Goal: Task Accomplishment & Management: Manage account settings

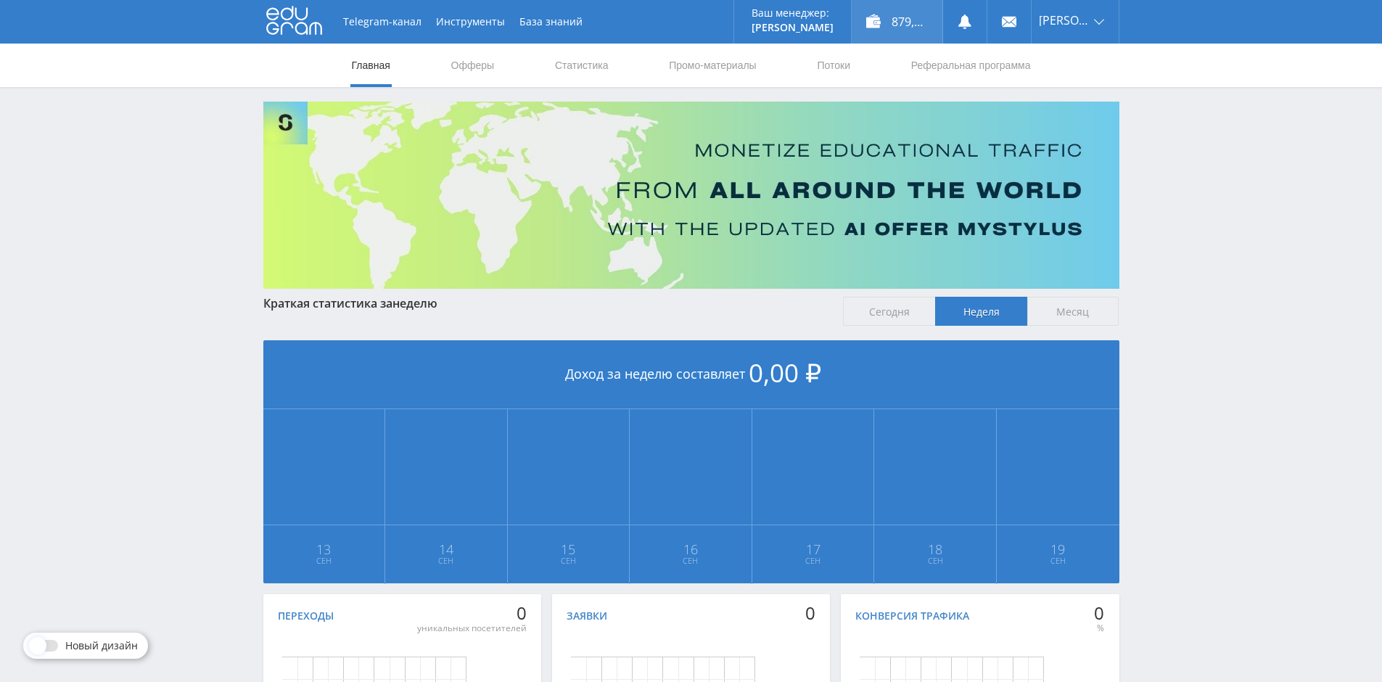
click at [904, 23] on div "879,00 ₽" at bounding box center [897, 22] width 91 height 44
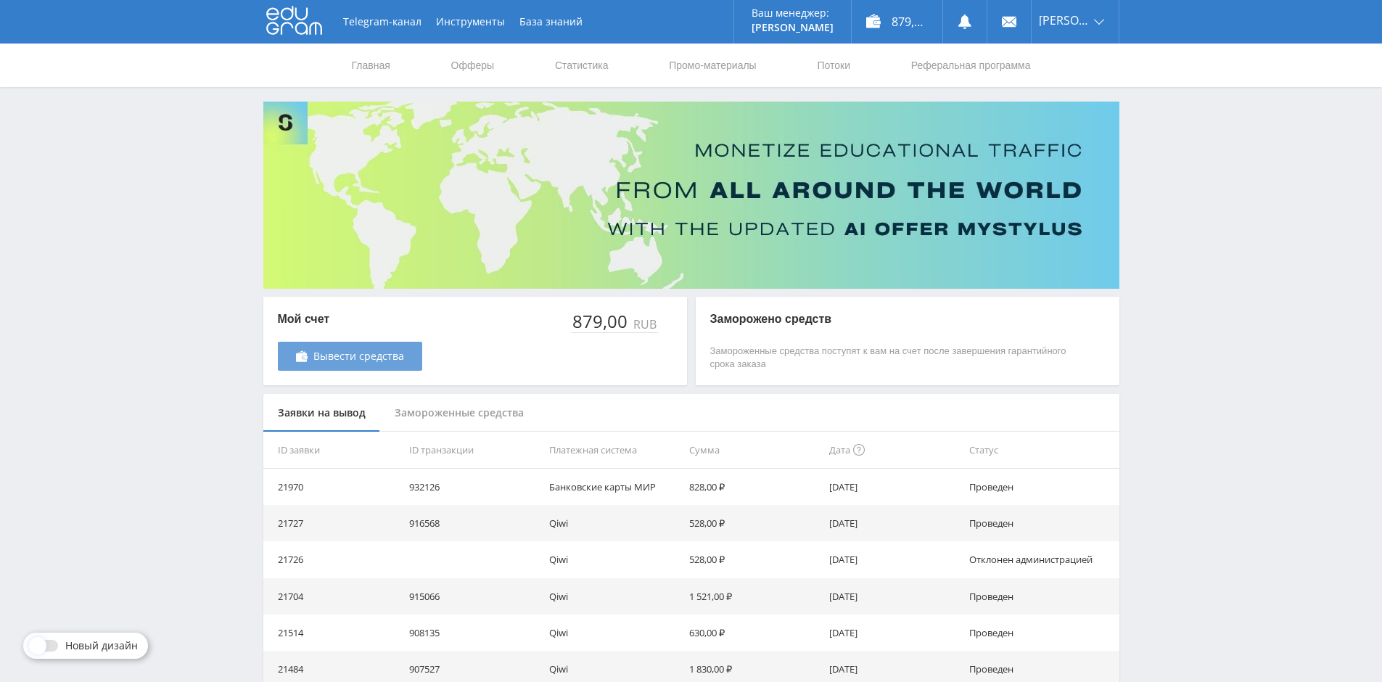
click at [393, 360] on span "Вывести средства" at bounding box center [358, 356] width 91 height 12
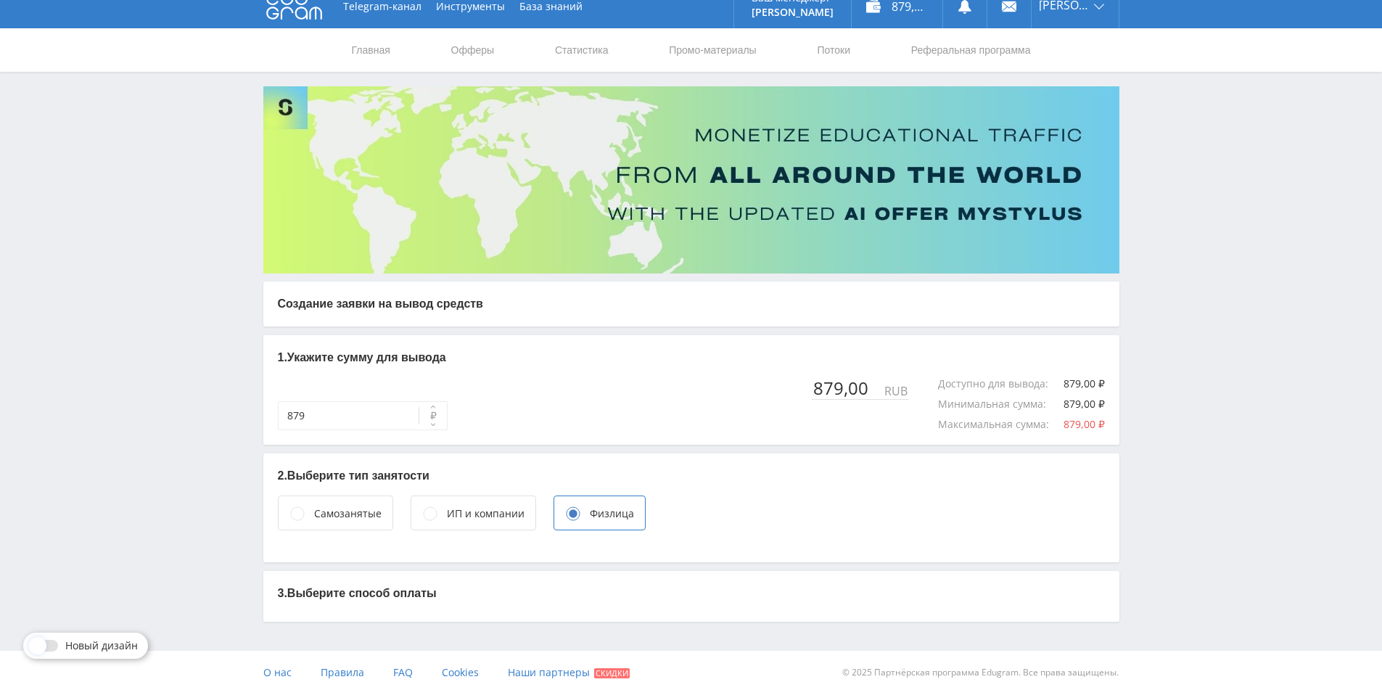
scroll to position [28, 0]
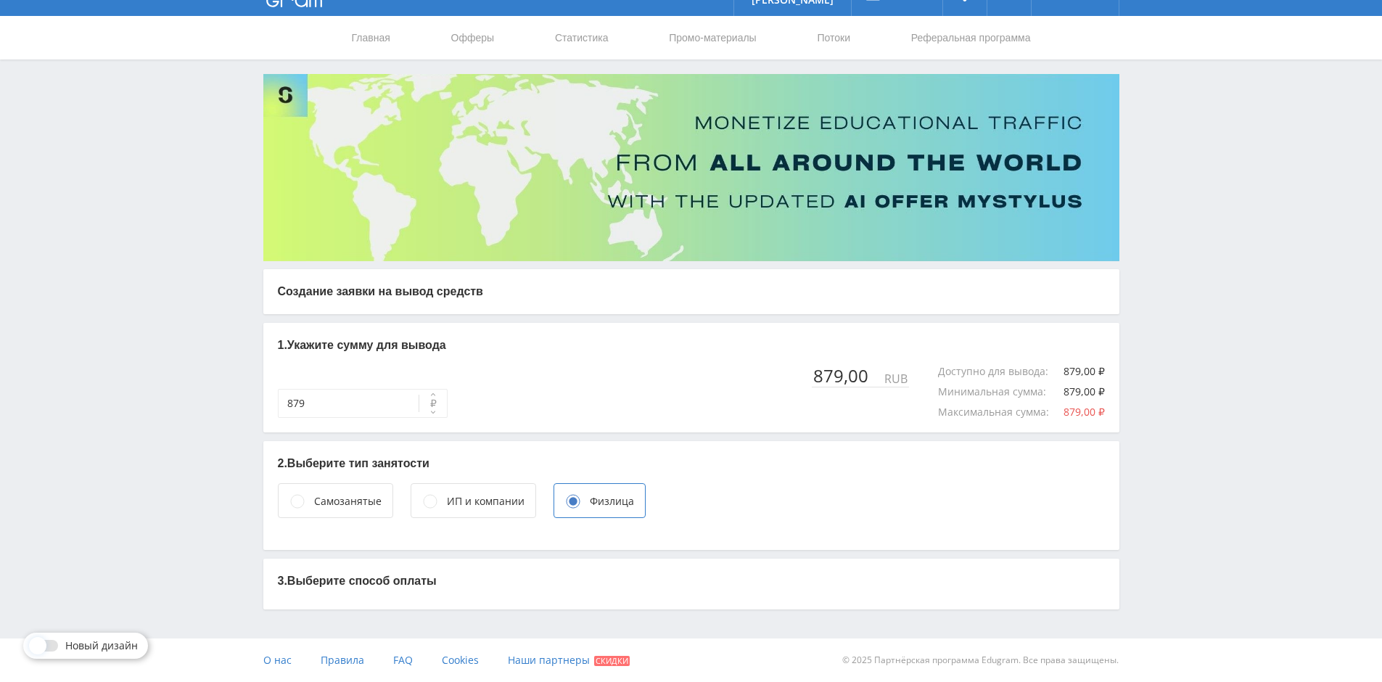
click at [429, 575] on p "3. Выберите способ оплаты" at bounding box center [691, 581] width 827 height 16
click at [475, 504] on div "ИП и компании" at bounding box center [486, 501] width 78 height 16
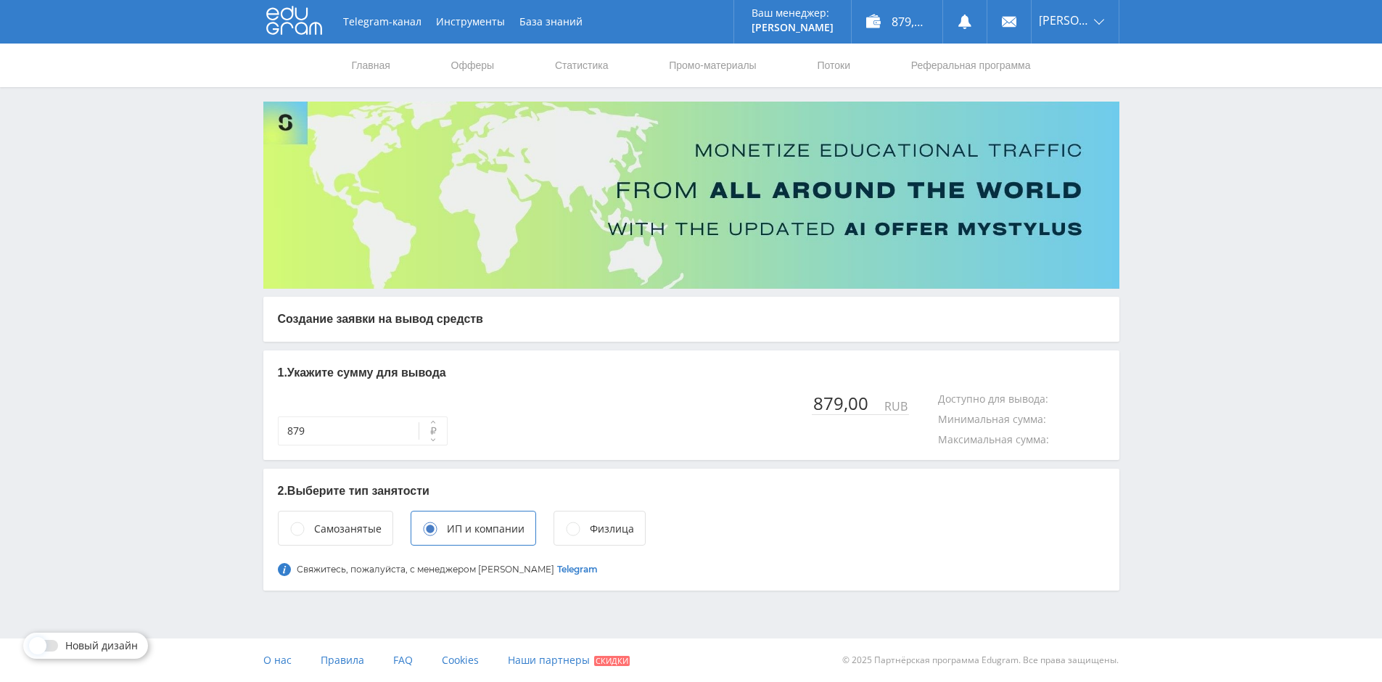
scroll to position [0, 0]
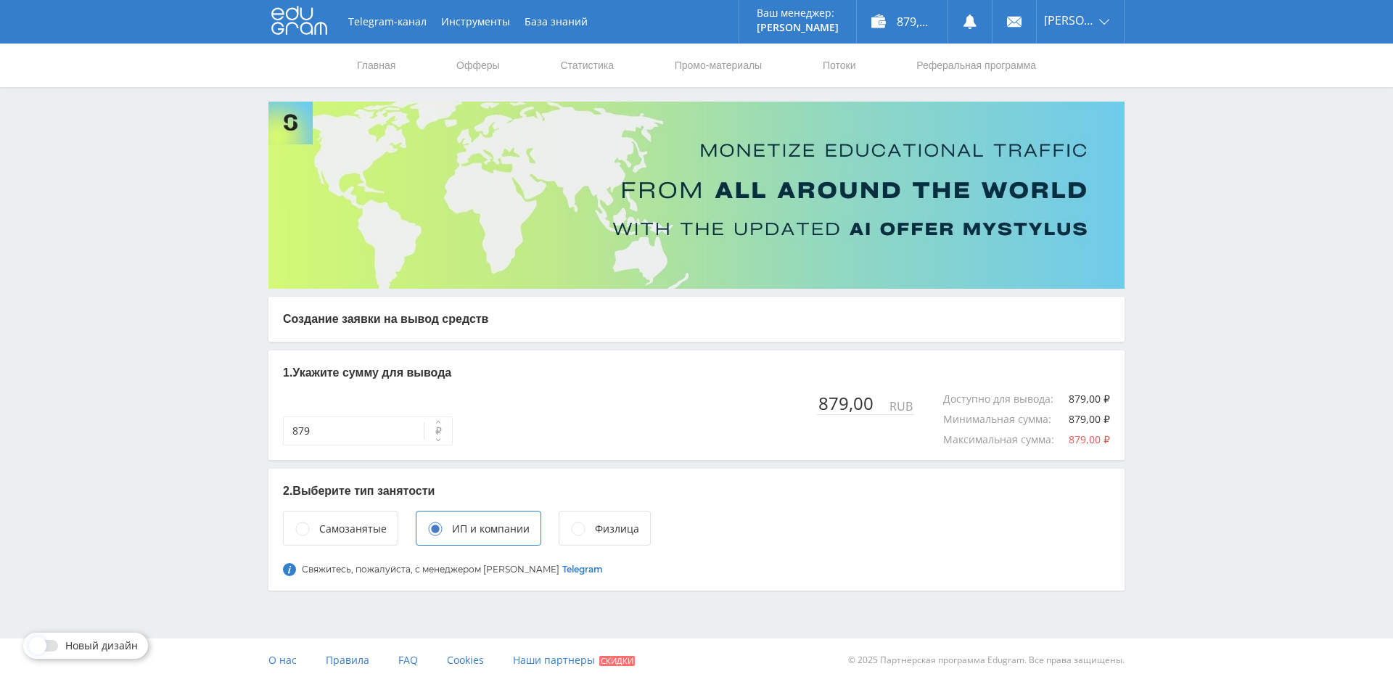
click at [609, 540] on div "Физлица" at bounding box center [605, 528] width 92 height 35
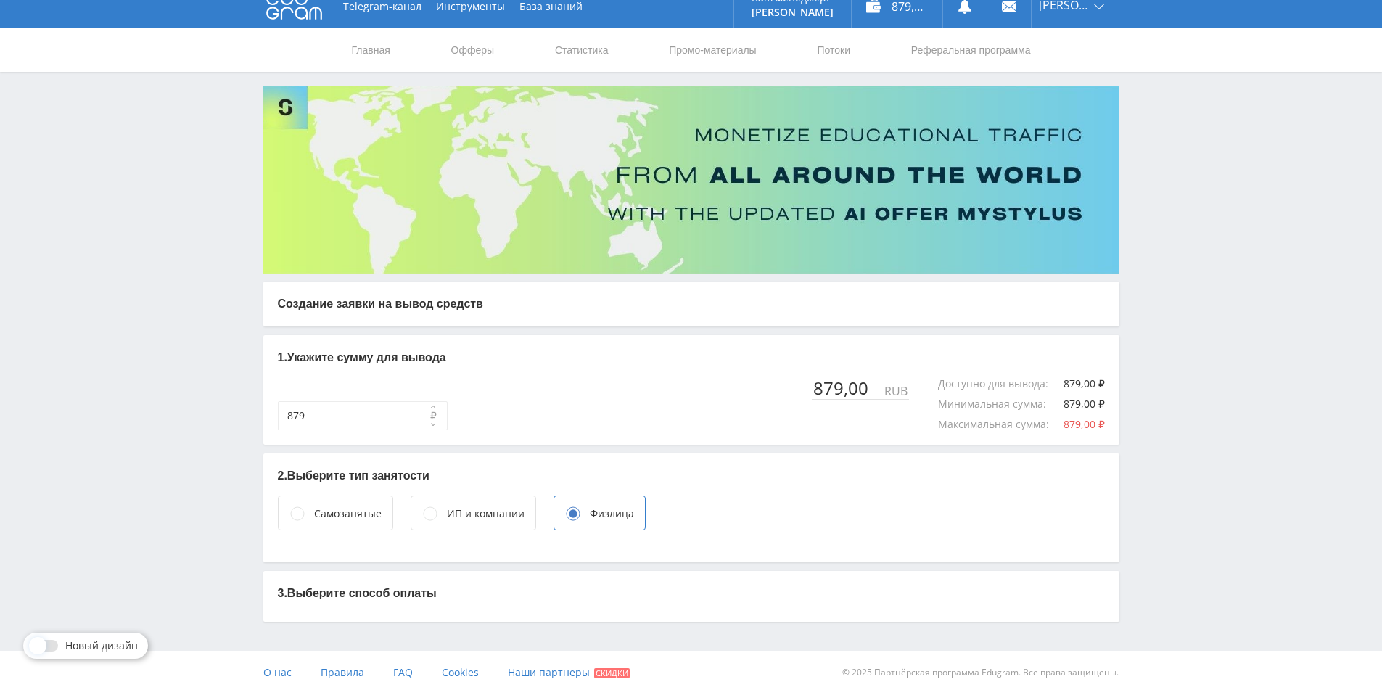
scroll to position [28, 0]
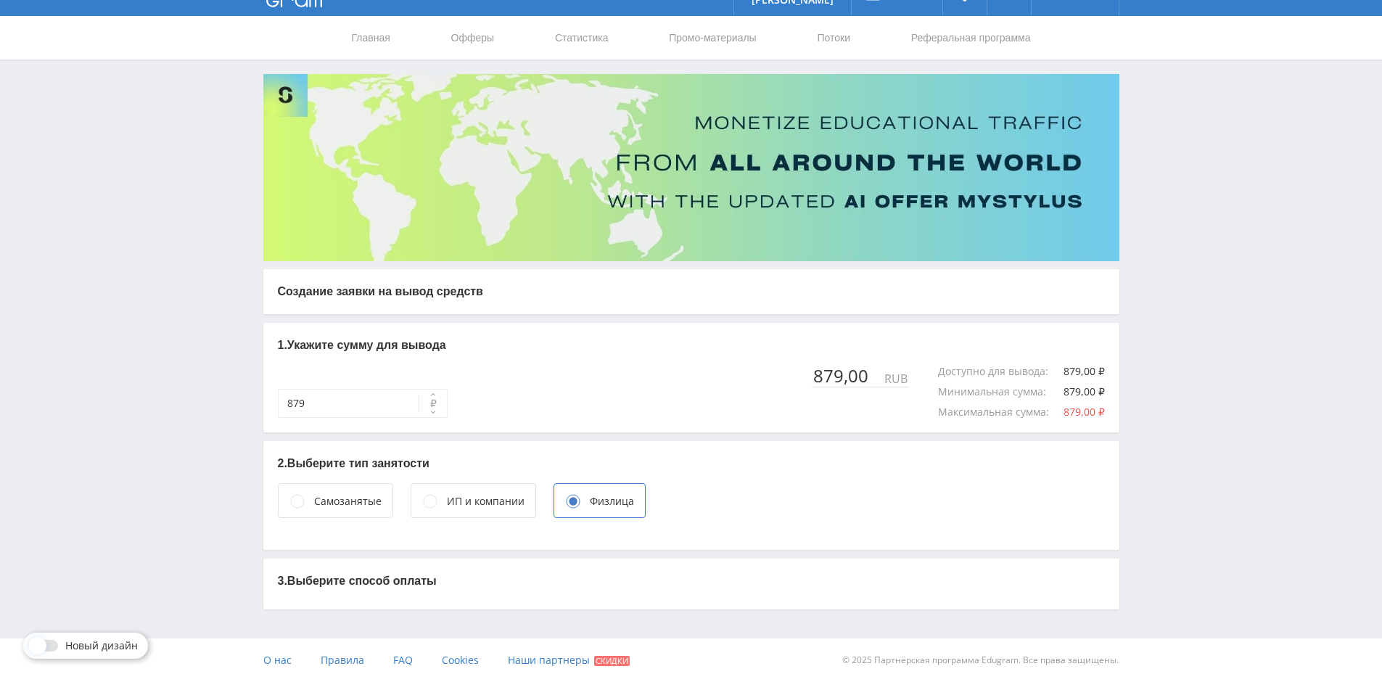
click at [67, 641] on span "Новый дизайн" at bounding box center [101, 646] width 73 height 12
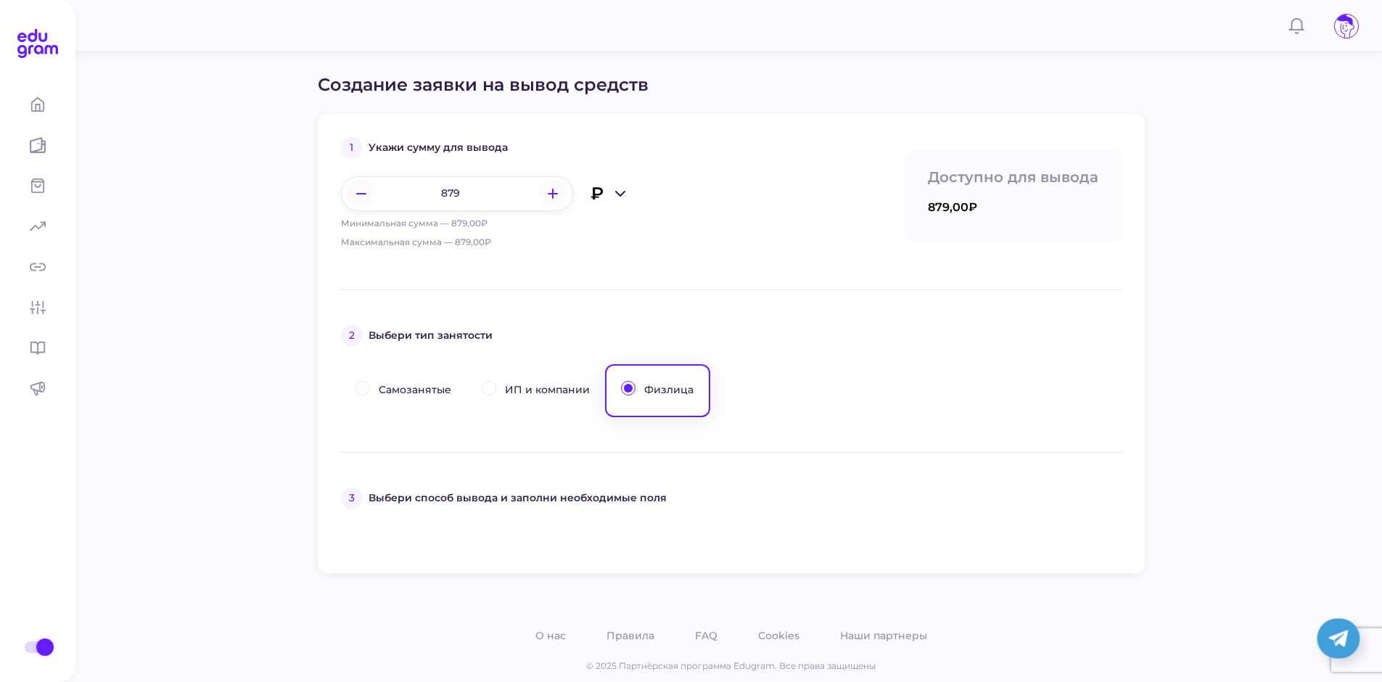
scroll to position [184, 0]
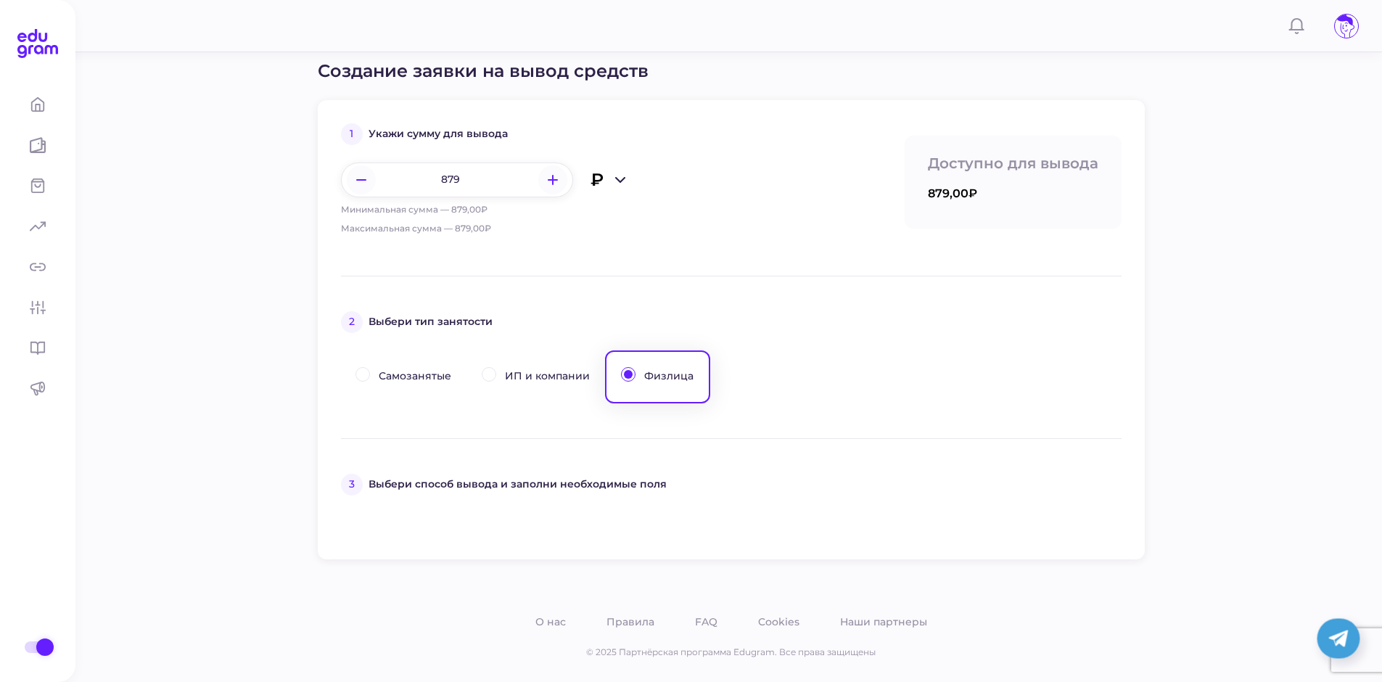
click at [480, 489] on p "Выбери способ вывода и заполни необходимые поля" at bounding box center [518, 485] width 298 height 16
click at [544, 387] on button "ИП и компании" at bounding box center [536, 376] width 139 height 53
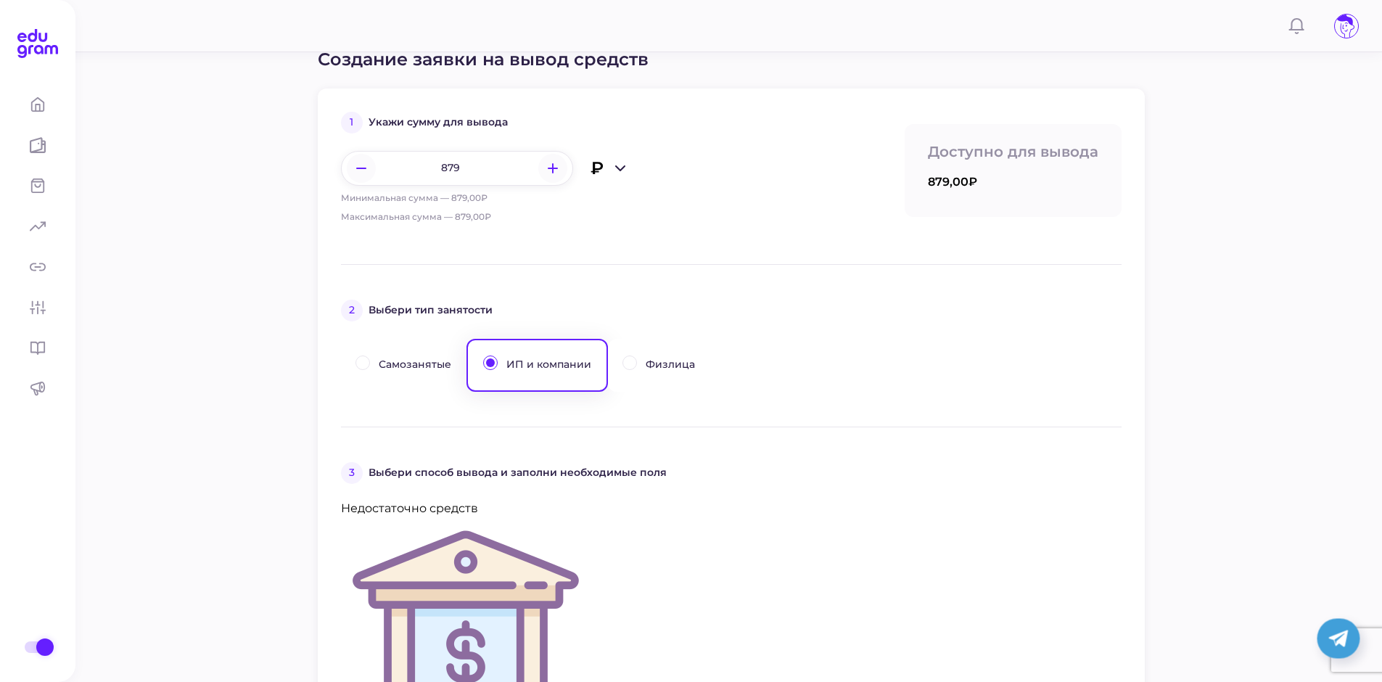
scroll to position [218, 0]
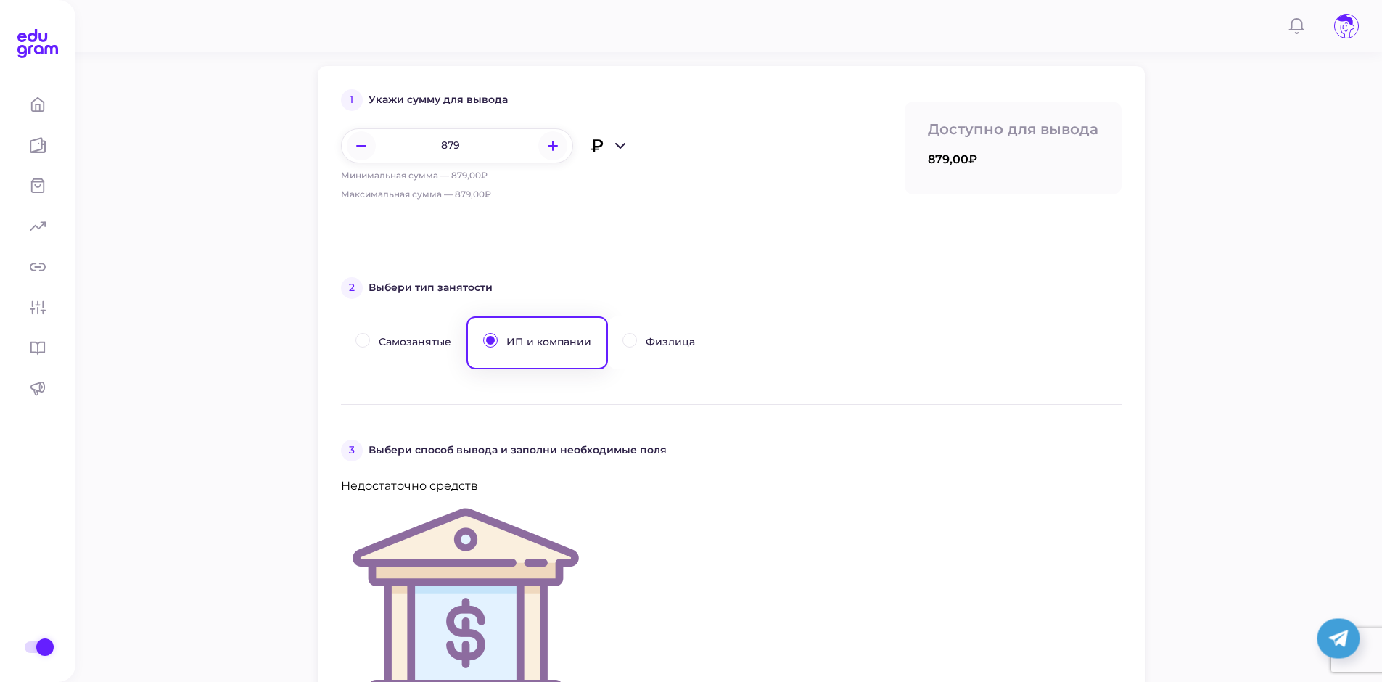
click at [662, 347] on button "Физлица" at bounding box center [659, 342] width 103 height 53
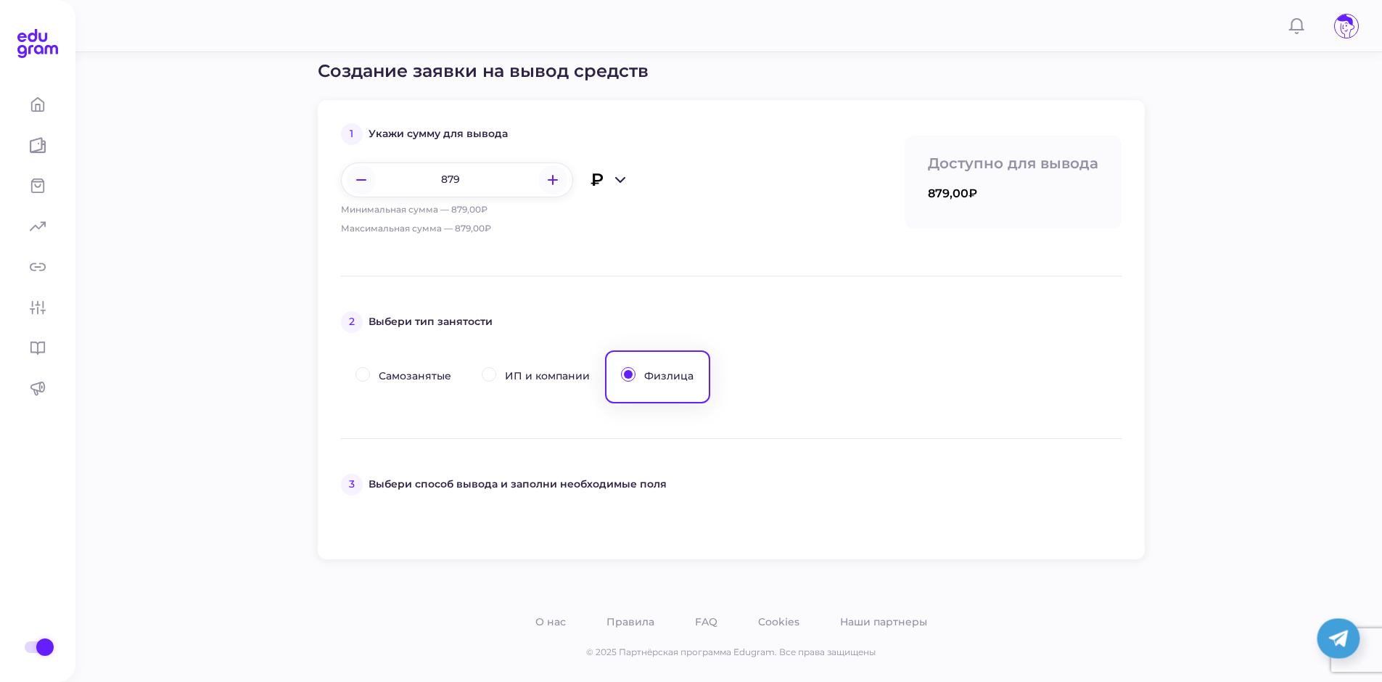
scroll to position [111, 0]
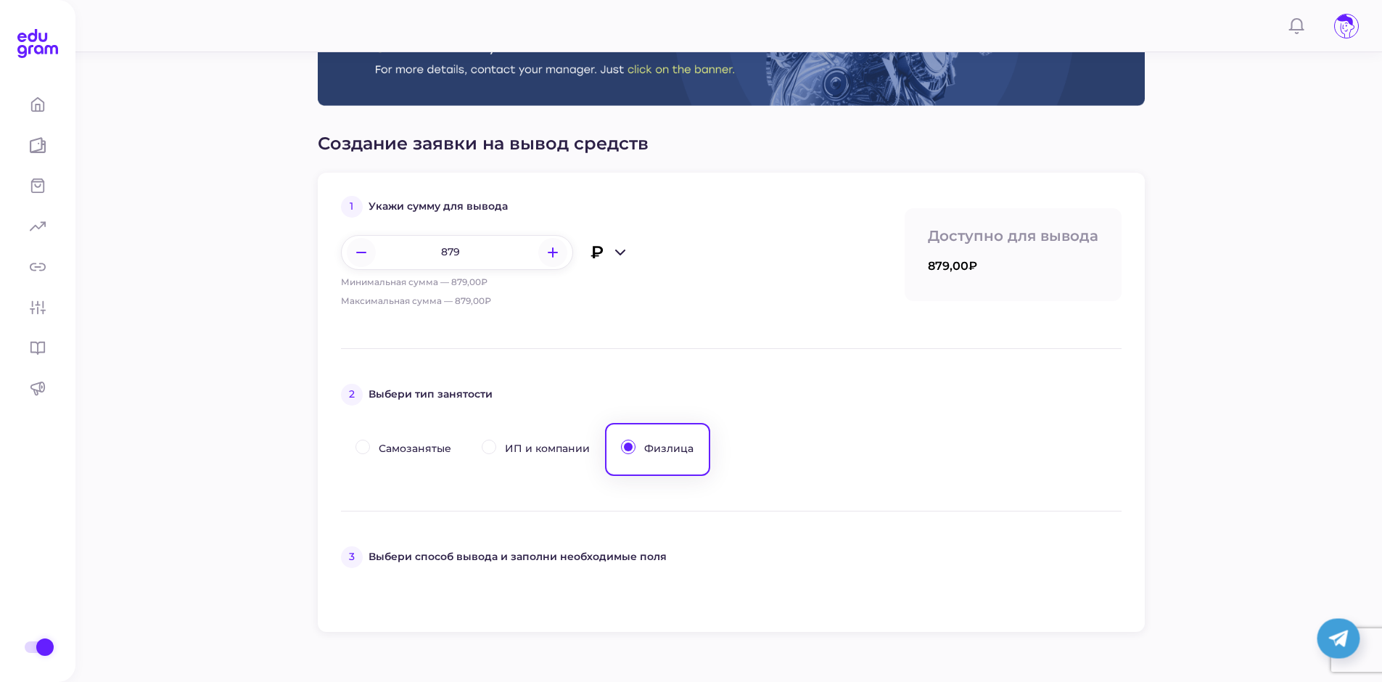
click at [545, 250] on div at bounding box center [552, 252] width 29 height 29
click at [377, 254] on input "879" at bounding box center [443, 252] width 203 height 33
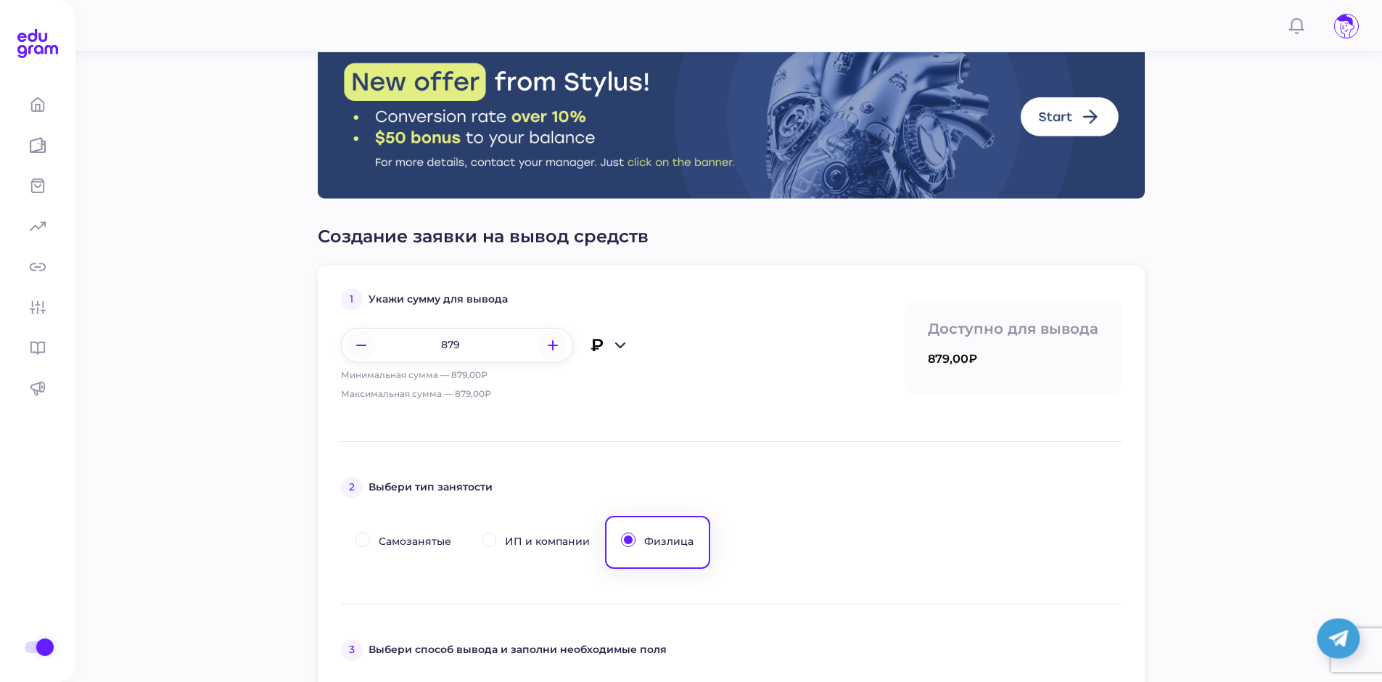
scroll to position [0, 0]
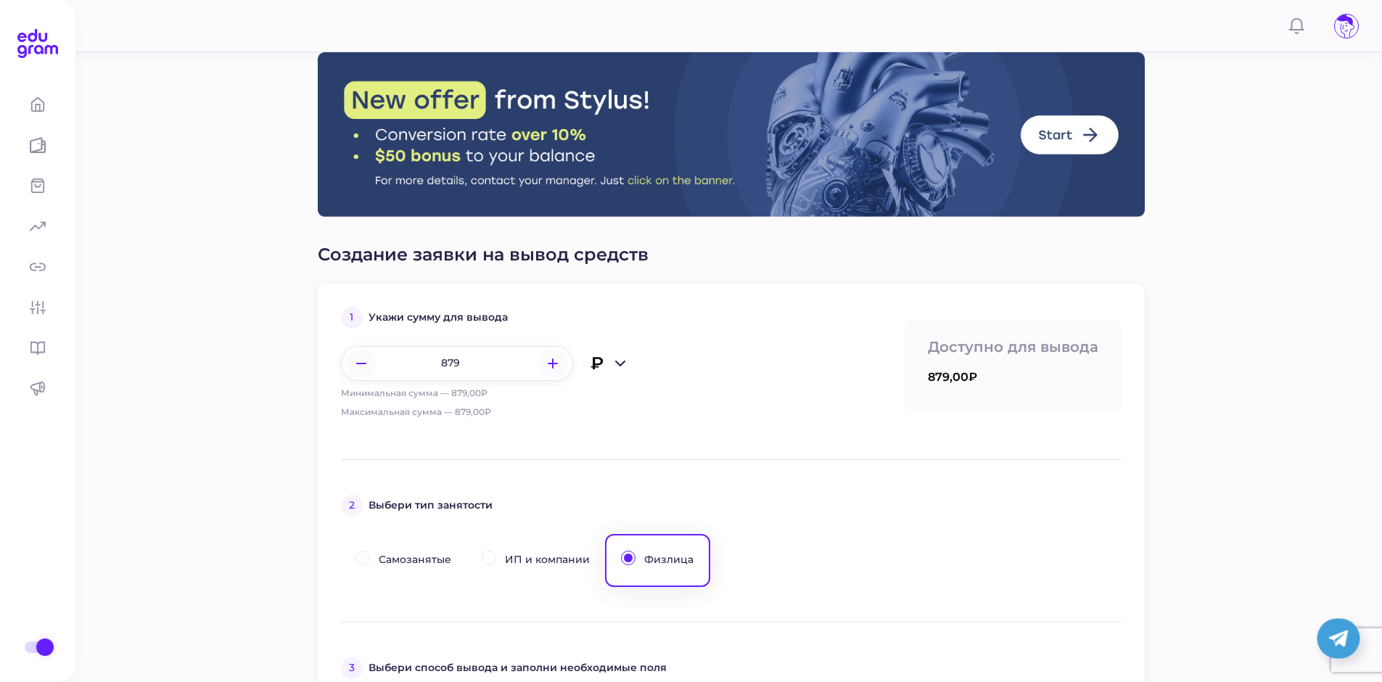
click at [1347, 631] on icon at bounding box center [1339, 639] width 20 height 17
click at [1343, 30] on icon at bounding box center [1346, 26] width 23 height 23
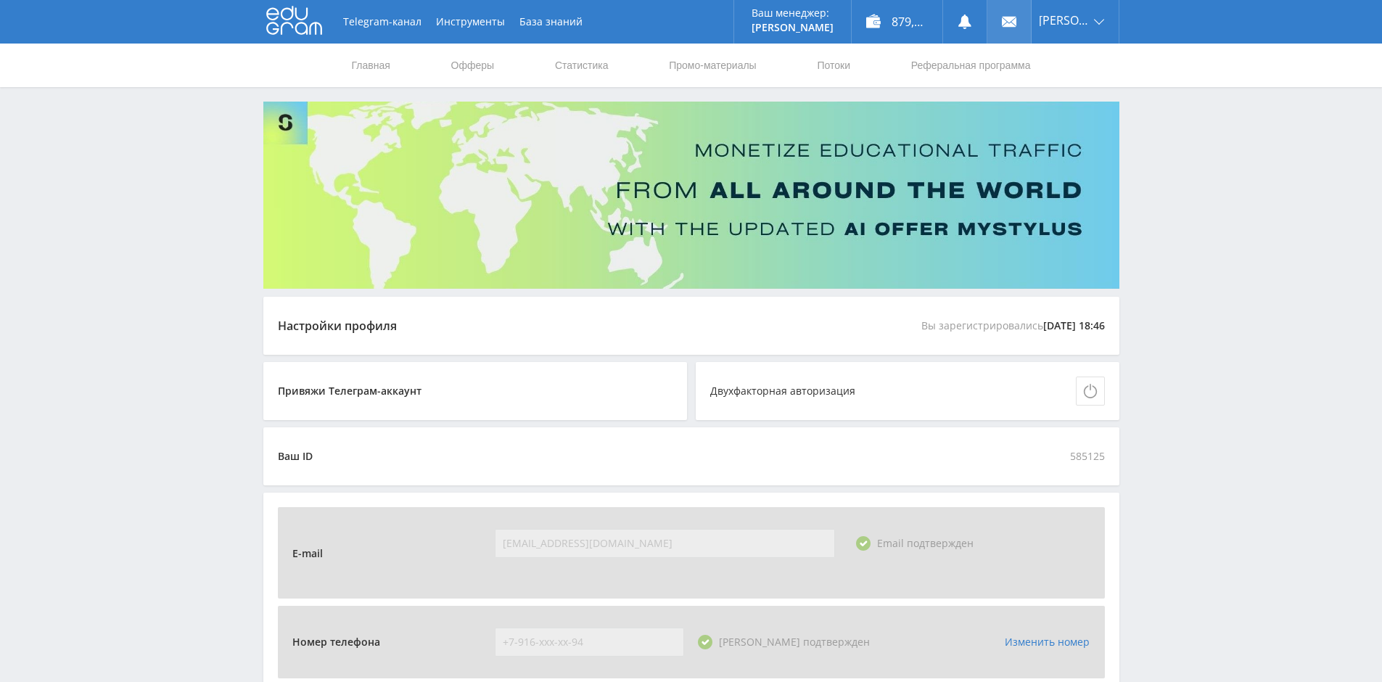
click at [1015, 20] on link at bounding box center [1010, 22] width 44 height 44
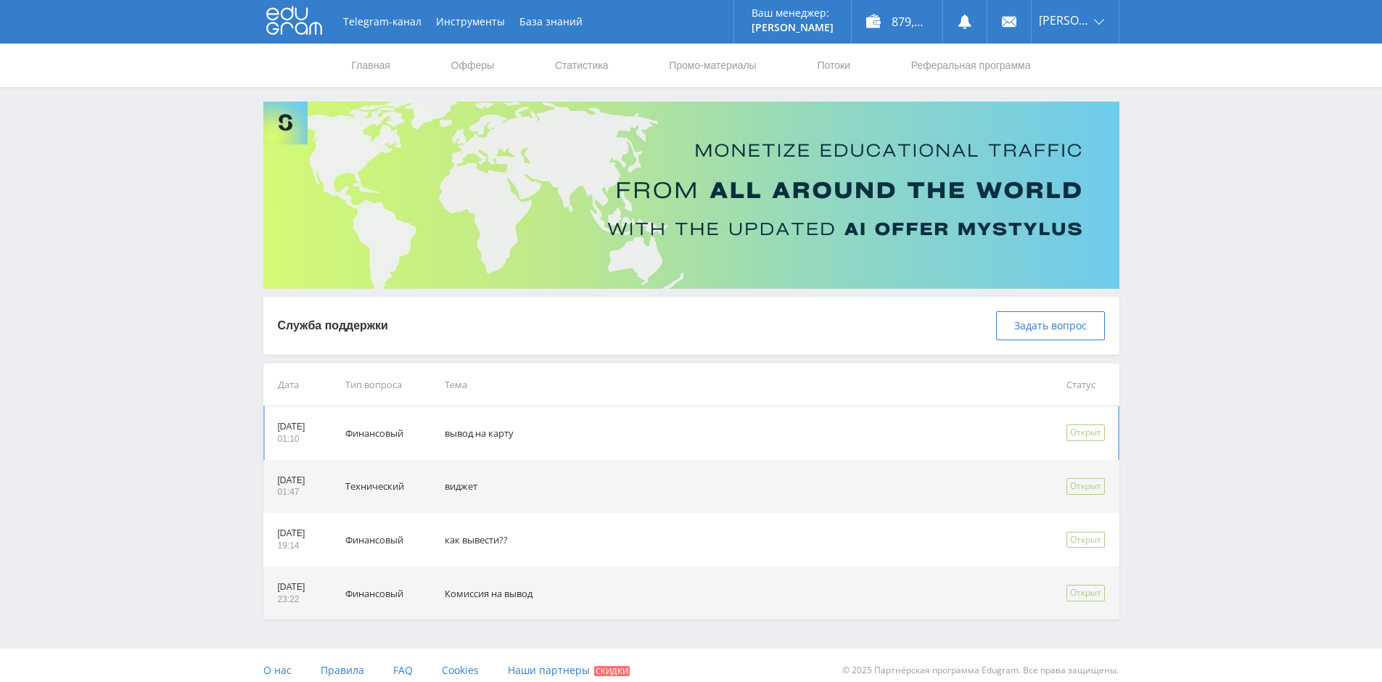
click at [887, 438] on td "вывод на карту" at bounding box center [734, 433] width 621 height 54
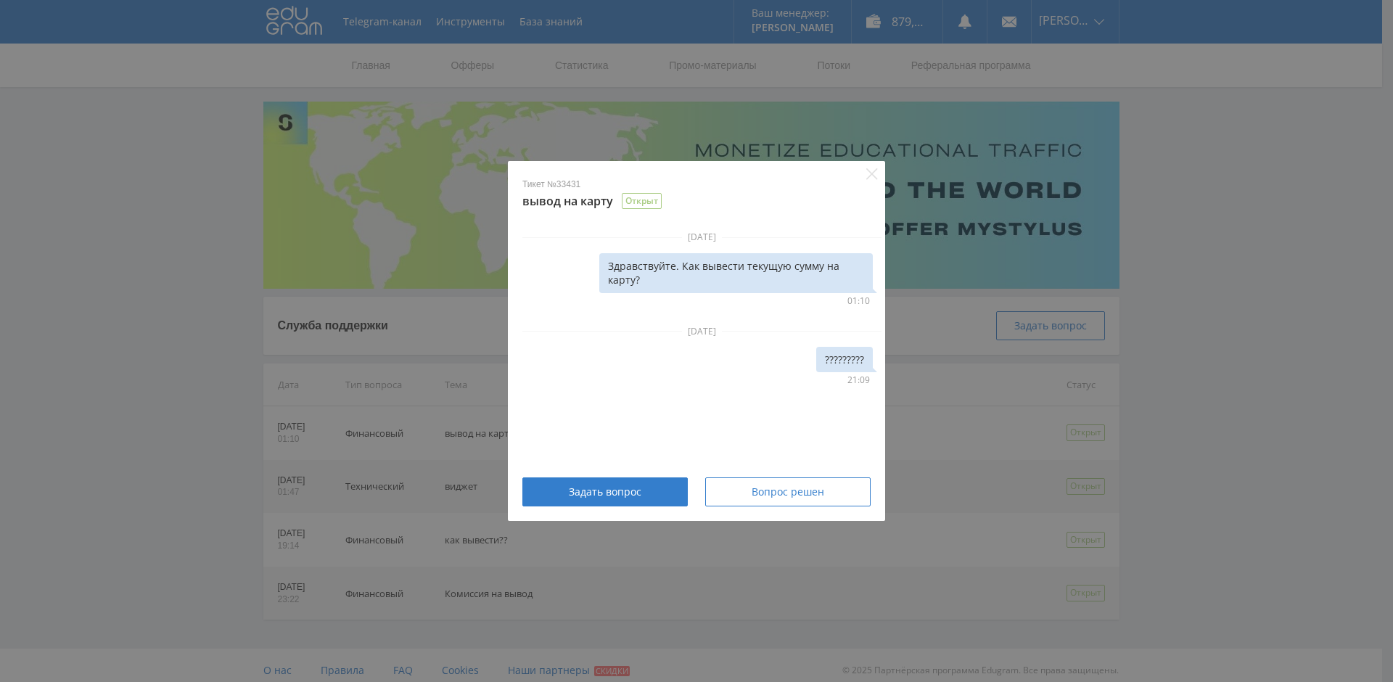
click at [665, 271] on div "Здравствуйте. Как вывести текущую сумму на карту?" at bounding box center [736, 273] width 274 height 40
copy div "Здравствуйте. Как вывести текущую сумму на карту?"
click at [855, 170] on div "Тикет №33431 вывод на карту Открыт" at bounding box center [696, 186] width 377 height 50
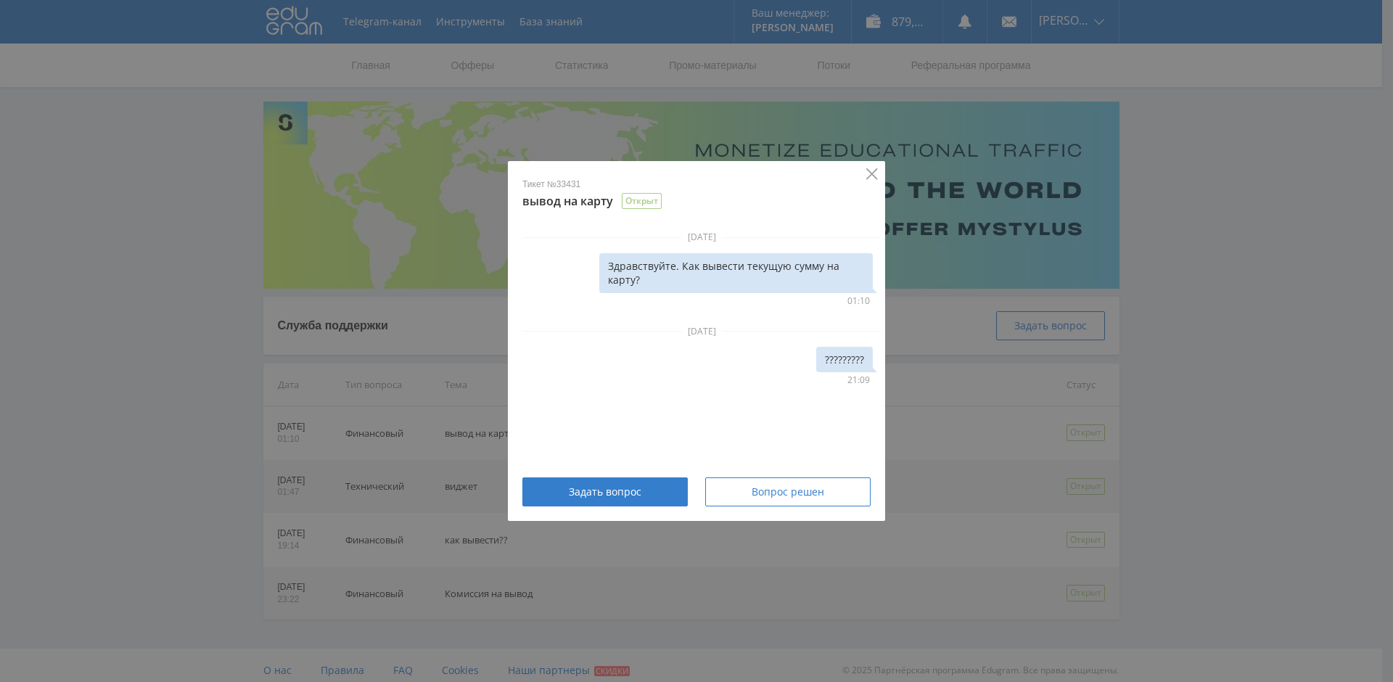
click at [871, 168] on icon "Close" at bounding box center [872, 174] width 12 height 12
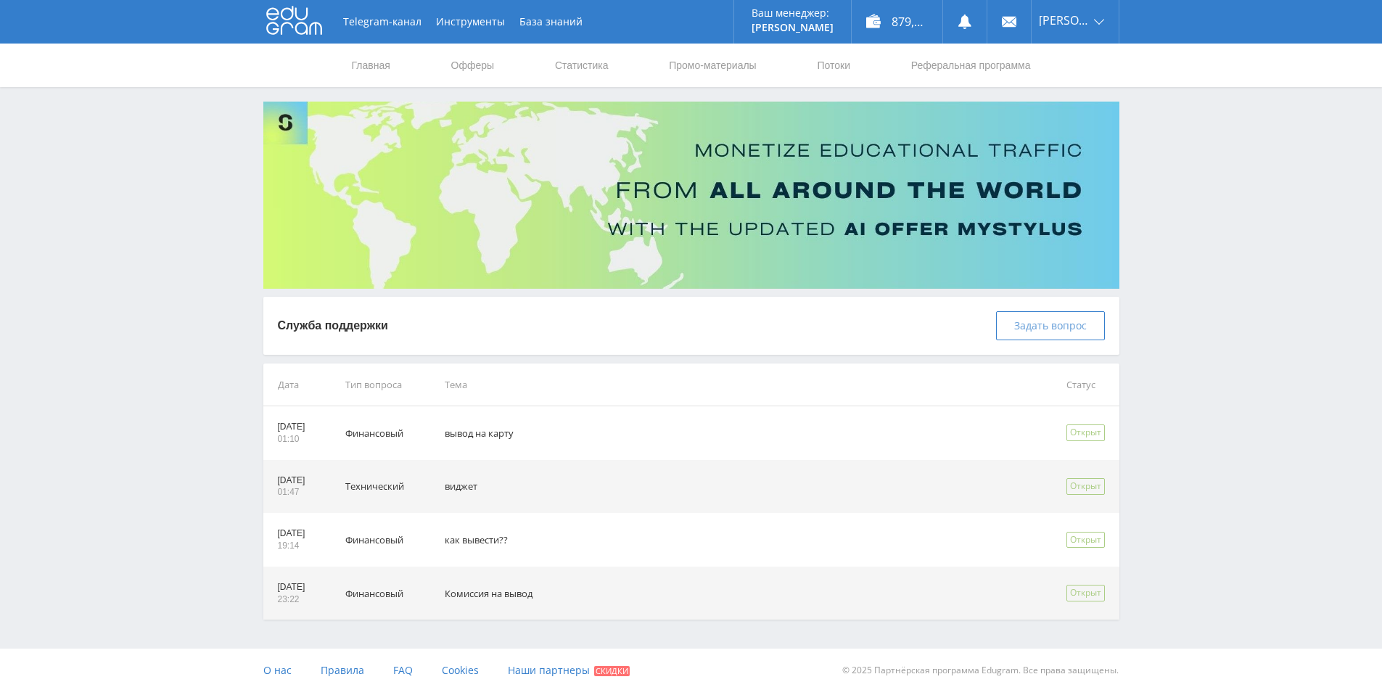
click at [1017, 324] on span "Задать вопрос" at bounding box center [1050, 326] width 73 height 12
click at [1047, 324] on span "Задать вопрос" at bounding box center [1050, 326] width 73 height 12
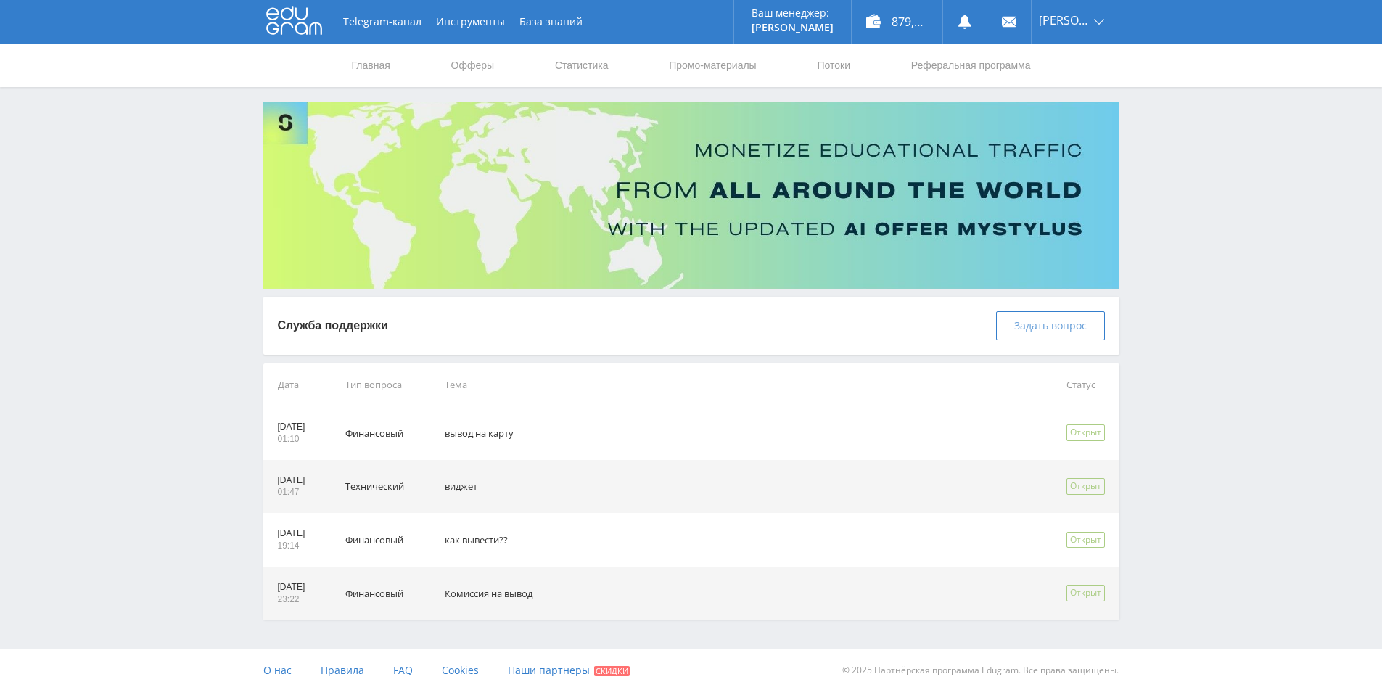
click at [1040, 320] on span "Задать вопрос" at bounding box center [1050, 326] width 73 height 12
click at [1053, 332] on button "Задать вопрос" at bounding box center [1050, 325] width 109 height 29
click at [1044, 337] on button "Задать вопрос" at bounding box center [1050, 325] width 109 height 29
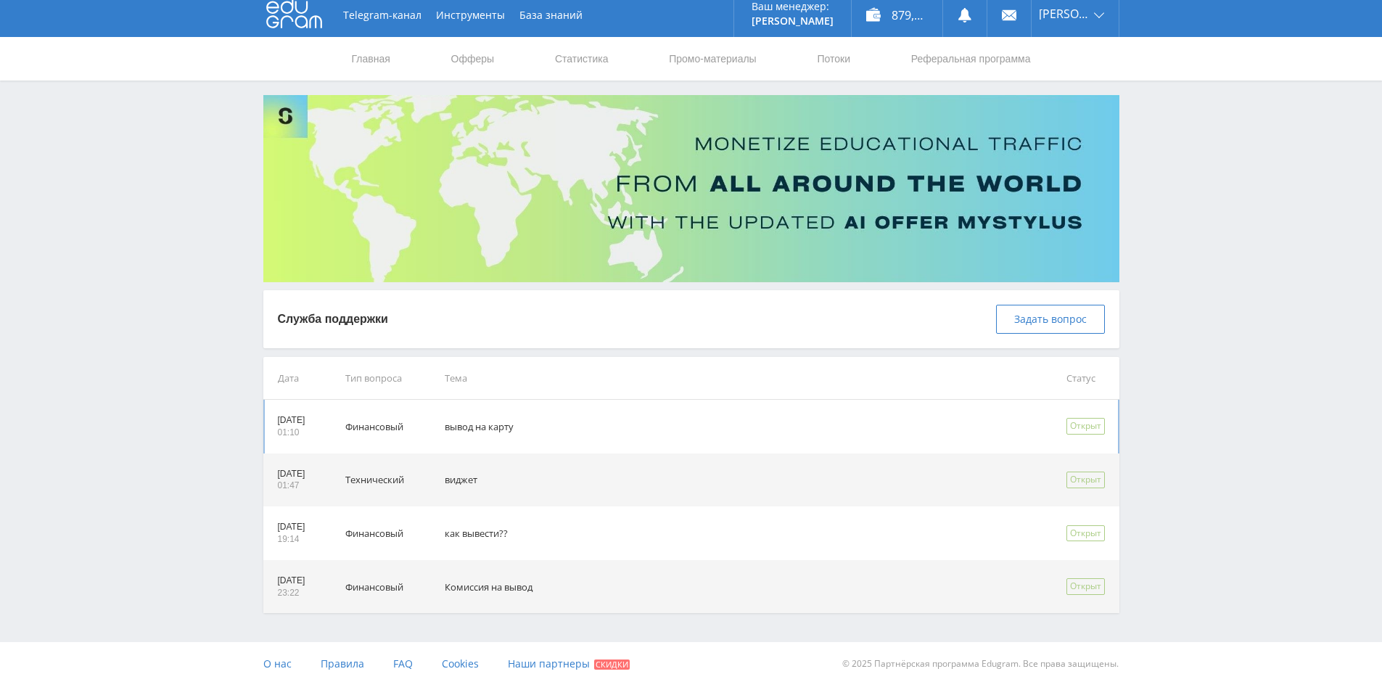
scroll to position [10, 0]
